Goal: Transaction & Acquisition: Purchase product/service

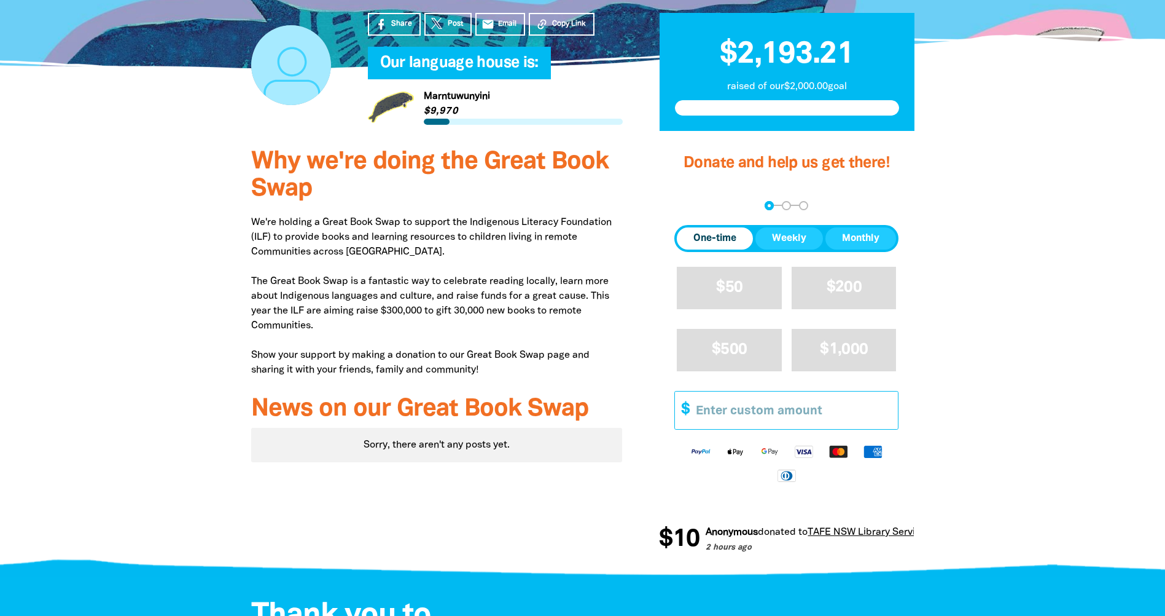
scroll to position [369, 0]
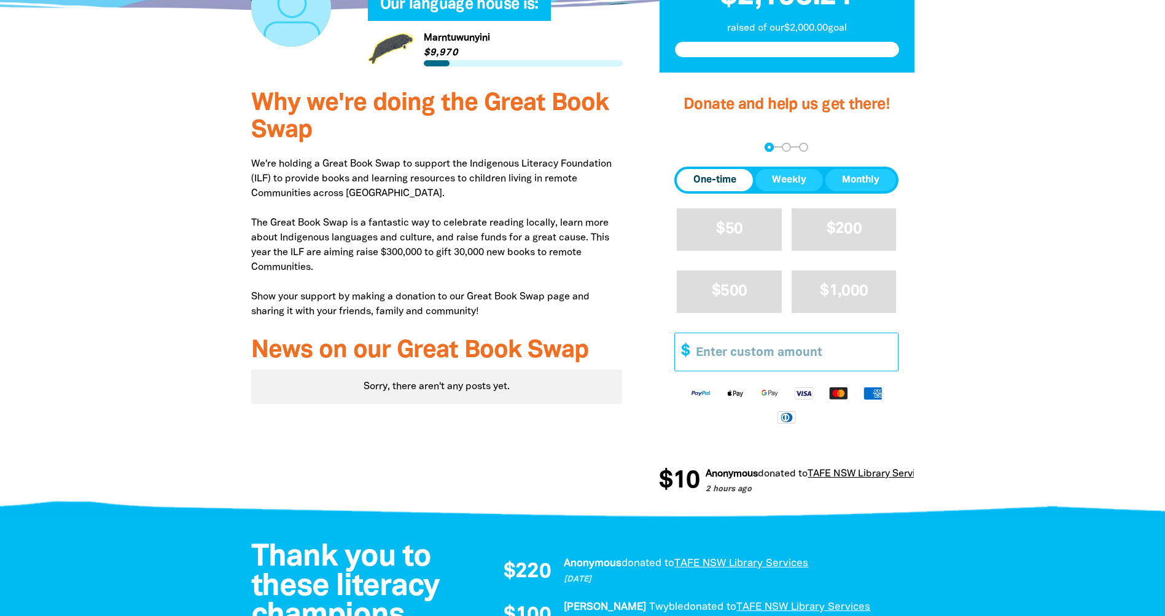
click at [775, 354] on input "Other Amount" at bounding box center [792, 351] width 211 height 37
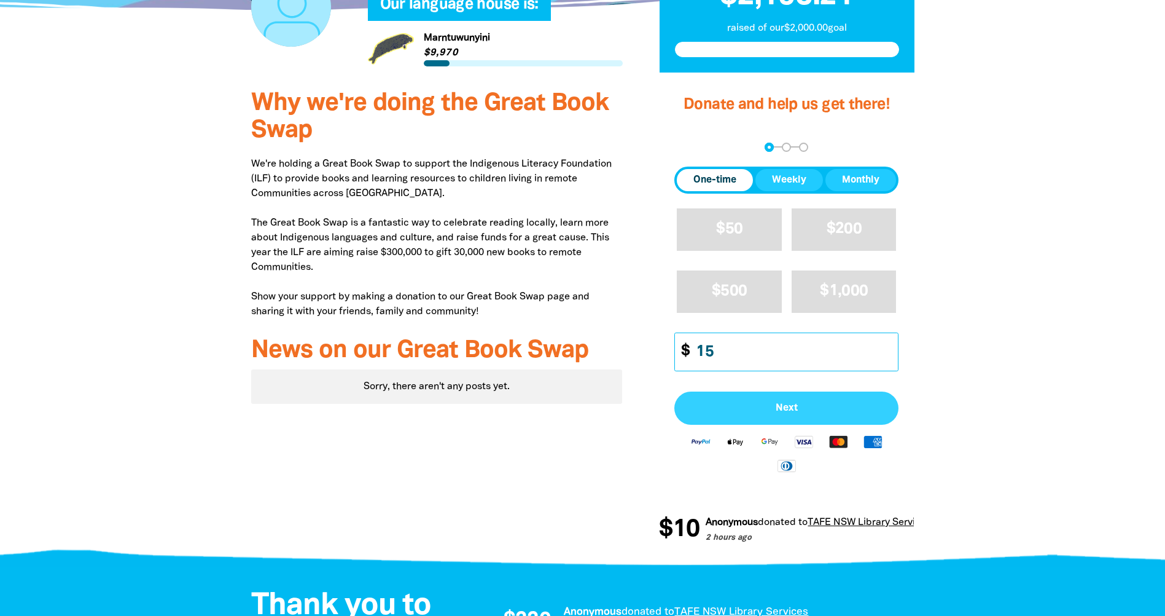
type input "15"
click at [757, 394] on button "Next" at bounding box center [787, 407] width 224 height 33
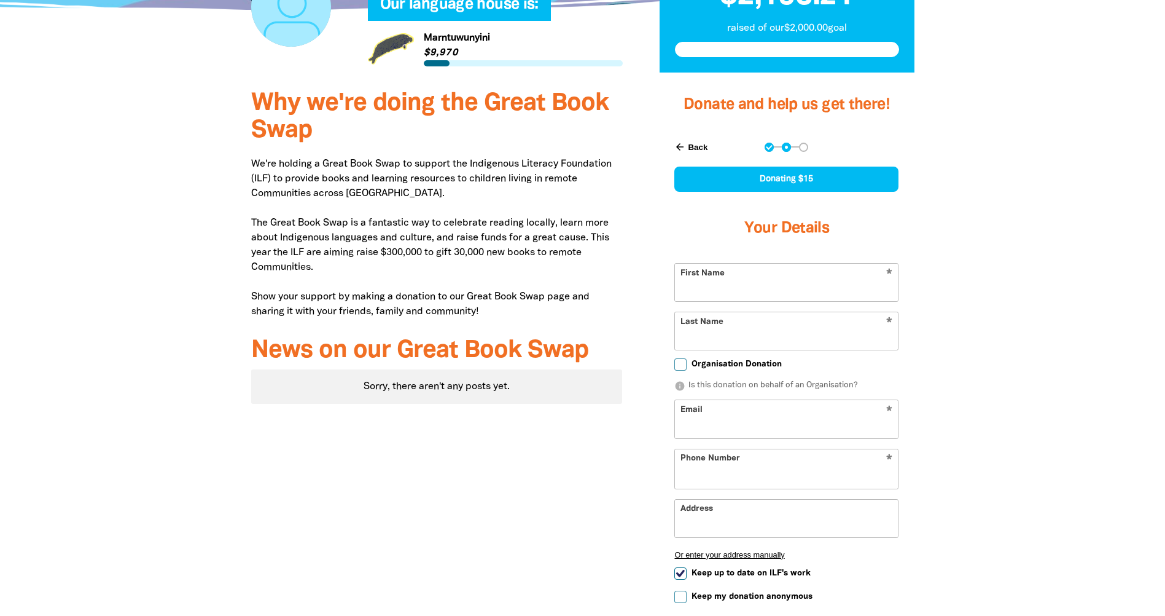
select select "AU"
click at [748, 295] on input "First Name" at bounding box center [786, 282] width 223 height 37
type input "mon"
click at [731, 332] on input "Last Name" at bounding box center [786, 330] width 223 height 37
type input "de [PERSON_NAME]"
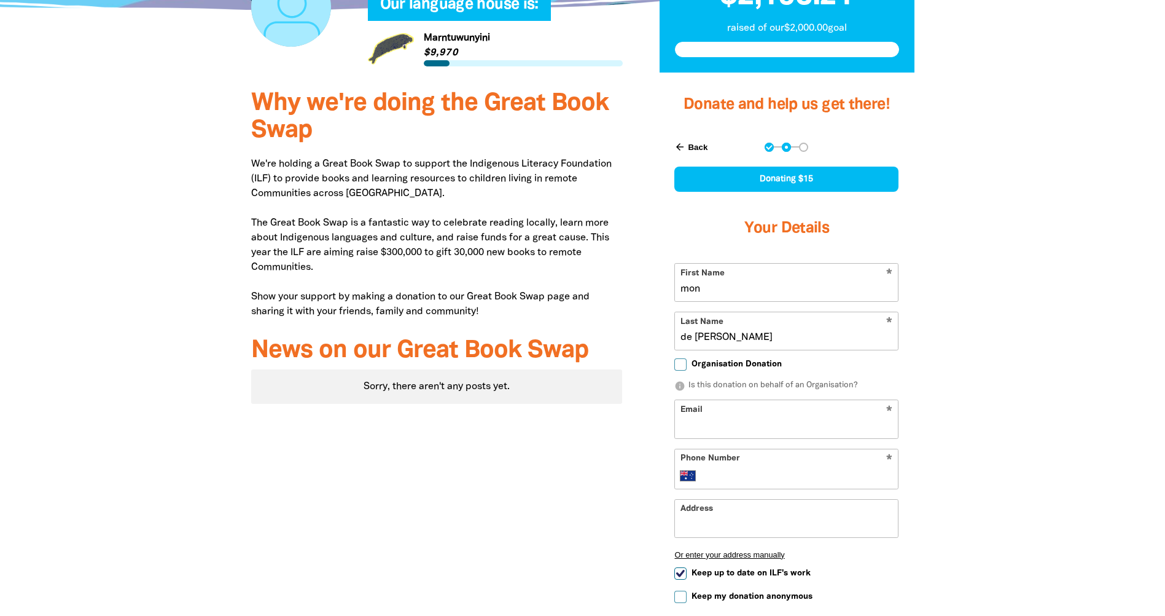
click at [758, 419] on input "Email" at bounding box center [786, 418] width 223 height 37
type input "[EMAIL_ADDRESS][DOMAIN_NAME]"
click at [756, 468] on input "Phone Number" at bounding box center [799, 475] width 188 height 15
type input "0411 282 087"
click at [682, 573] on input "Keep up to date on ILF's work" at bounding box center [681, 573] width 12 height 12
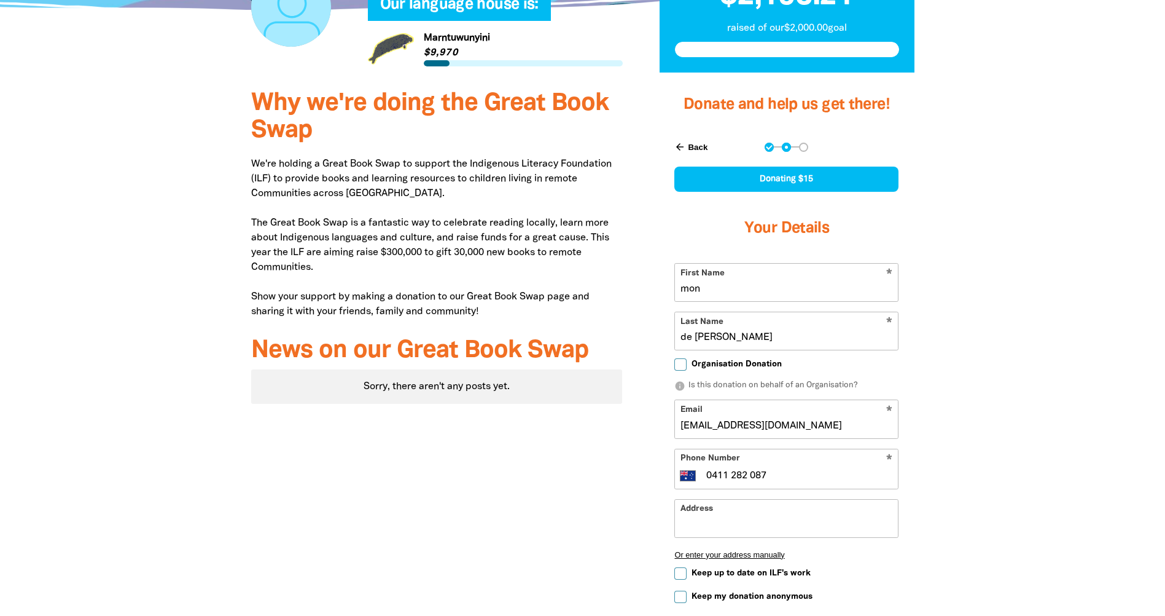
checkbox input "false"
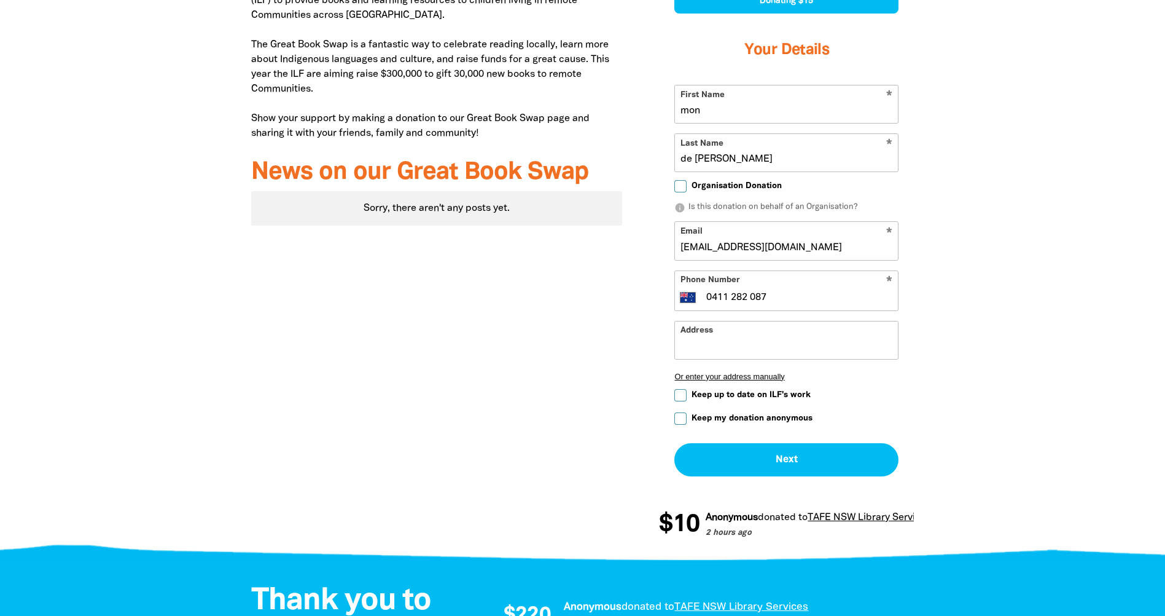
scroll to position [553, 0]
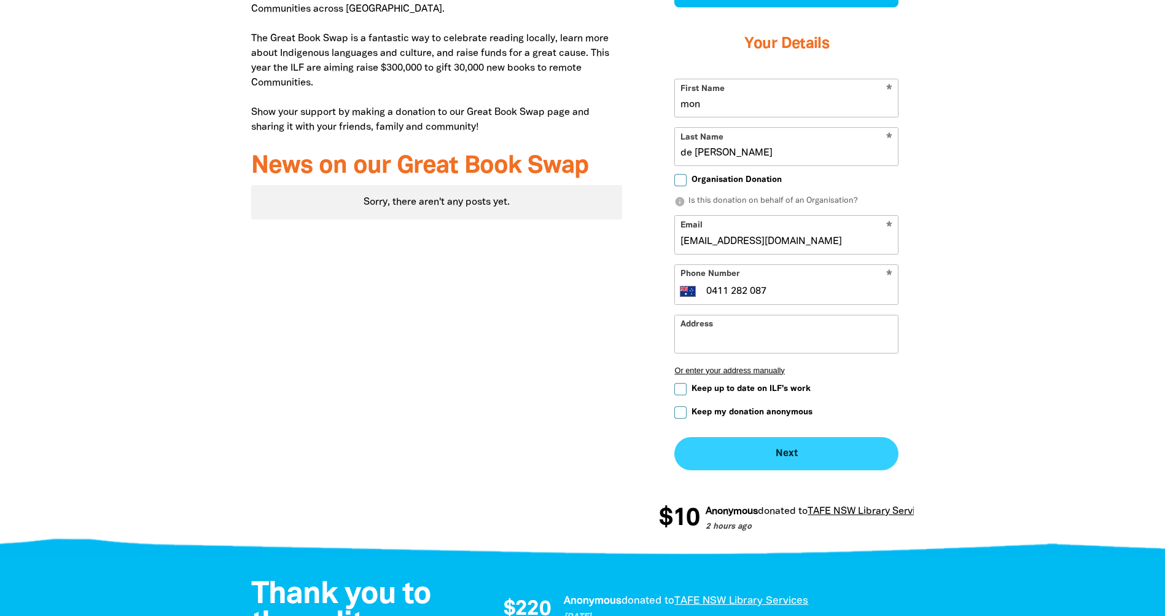
click at [735, 463] on button "Next chevron_right" at bounding box center [787, 453] width 224 height 33
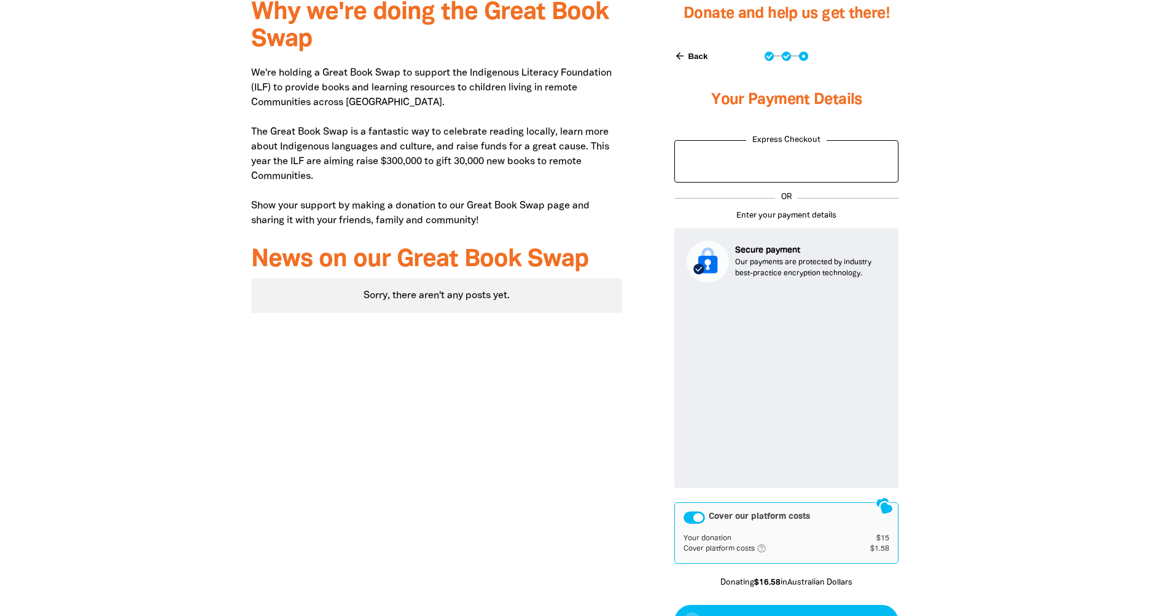
scroll to position [521, 0]
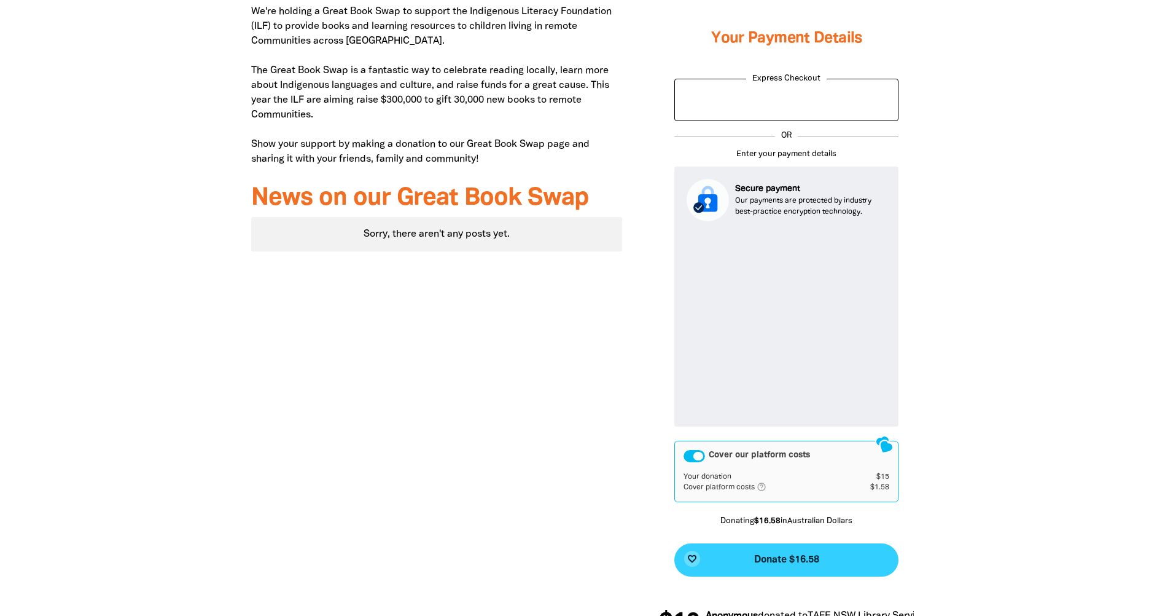
click at [745, 556] on button "favorite_border Donate $16.58" at bounding box center [787, 559] width 224 height 33
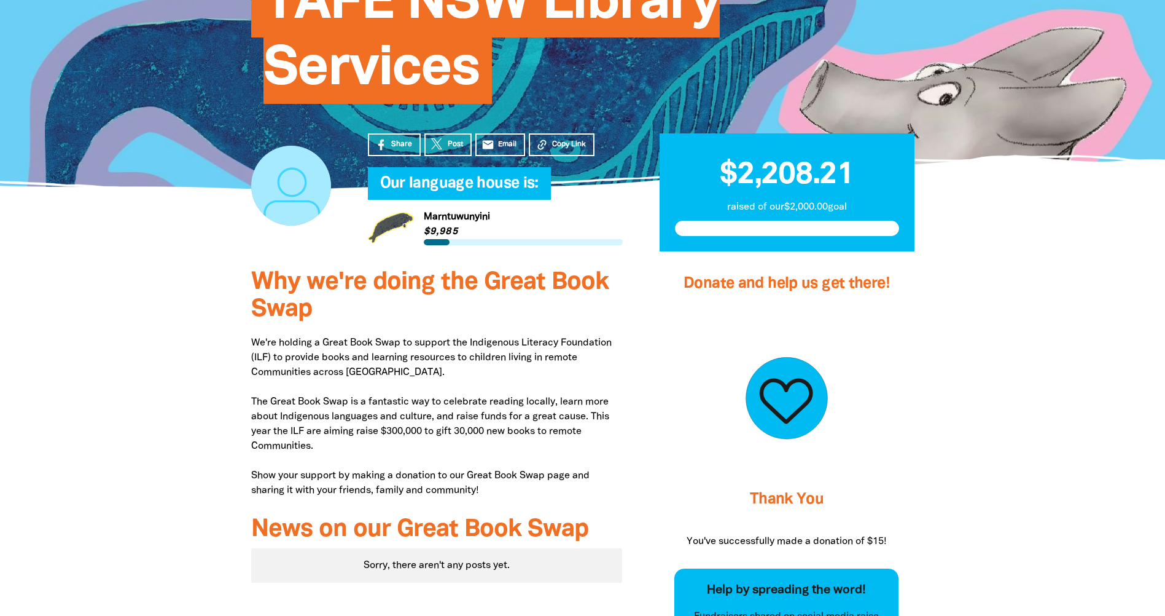
scroll to position [109, 0]
